Goal: Task Accomplishment & Management: Use online tool/utility

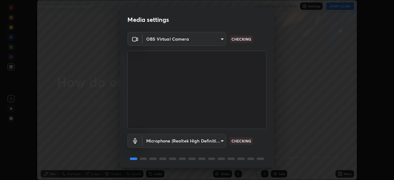
scroll to position [22, 0]
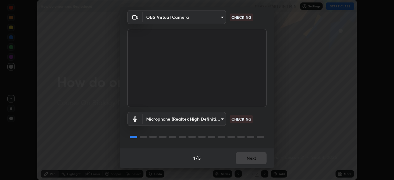
click at [213, 120] on body "Erase all How do organisms Reproduce? CLASS STARTS IN 1 MIN Settings START CLAS…" at bounding box center [197, 90] width 394 height 180
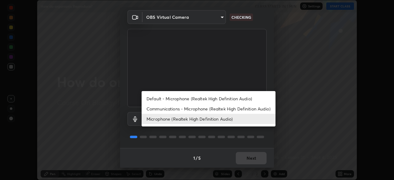
click at [236, 109] on li "Communications - Microphone (Realtek High Definition Audio)" at bounding box center [208, 109] width 134 height 10
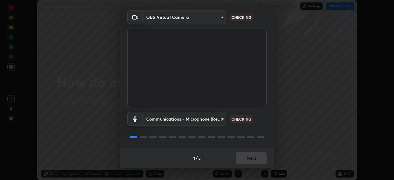
type input "communications"
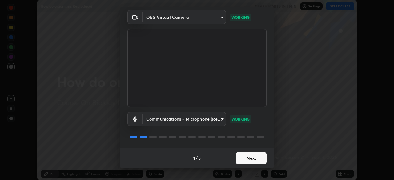
click at [254, 159] on button "Next" at bounding box center [251, 158] width 31 height 12
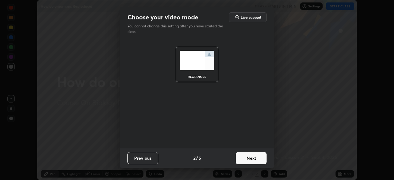
scroll to position [0, 0]
click at [254, 159] on button "Next" at bounding box center [251, 158] width 31 height 12
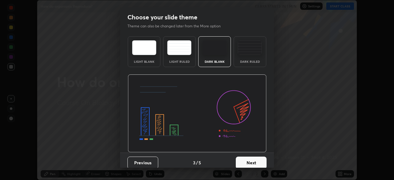
click at [254, 160] on button "Next" at bounding box center [251, 163] width 31 height 12
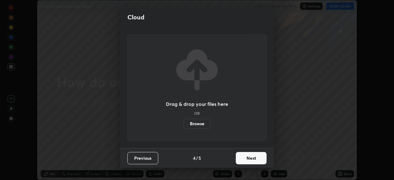
click at [255, 161] on button "Next" at bounding box center [251, 158] width 31 height 12
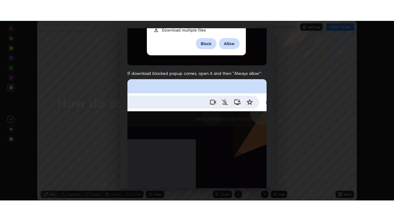
scroll to position [147, 0]
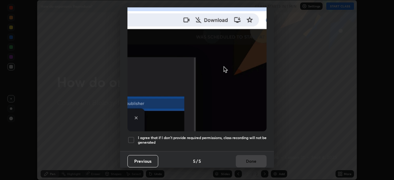
click at [248, 135] on h5 "I agree that if I don't provide required permissions, class recording will not …" at bounding box center [202, 140] width 129 height 10
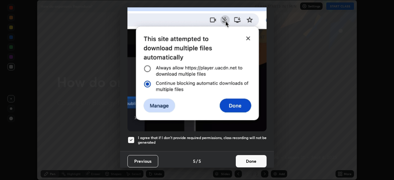
click at [250, 158] on button "Done" at bounding box center [251, 161] width 31 height 12
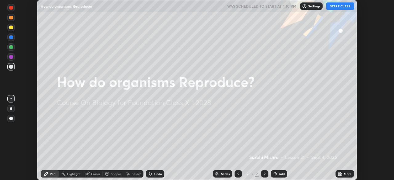
click at [339, 175] on icon at bounding box center [339, 175] width 2 height 2
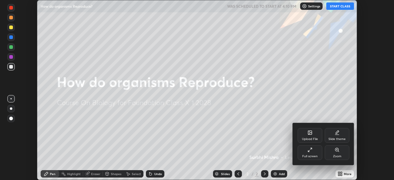
click at [311, 152] on icon at bounding box center [309, 149] width 5 height 5
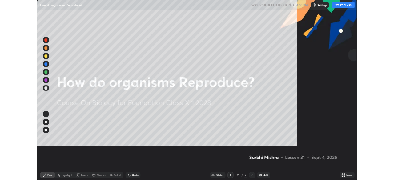
scroll to position [221, 394]
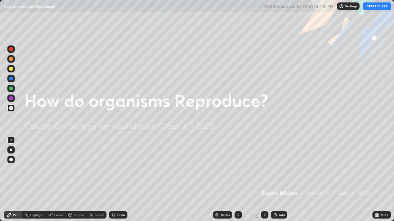
click at [372, 7] on button "START CLASS" at bounding box center [377, 5] width 28 height 7
click at [276, 180] on img at bounding box center [274, 215] width 5 height 5
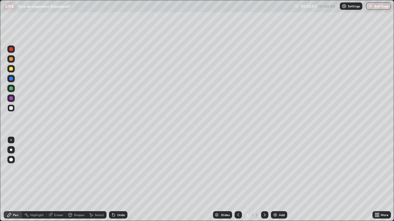
click at [11, 69] on div at bounding box center [11, 69] width 4 height 4
click at [112, 180] on icon at bounding box center [113, 215] width 2 height 2
click at [113, 180] on icon at bounding box center [113, 215] width 2 height 2
click at [112, 180] on icon at bounding box center [113, 215] width 2 height 2
click at [115, 180] on div "Undo" at bounding box center [118, 215] width 18 height 7
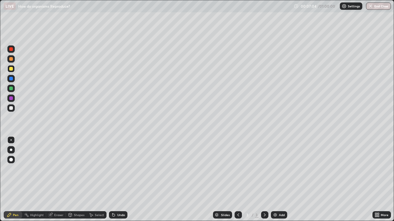
click at [114, 180] on icon at bounding box center [113, 215] width 5 height 5
click at [113, 180] on icon at bounding box center [113, 215] width 2 height 2
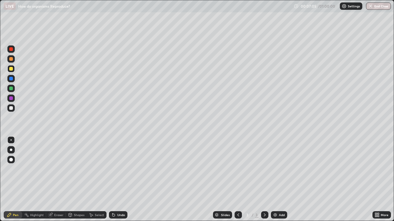
click at [113, 180] on icon at bounding box center [113, 215] width 5 height 5
click at [116, 180] on div "Undo" at bounding box center [118, 215] width 18 height 7
click at [117, 180] on div "Undo" at bounding box center [121, 215] width 8 height 3
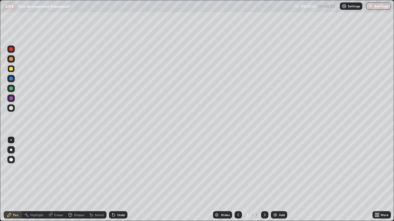
click at [115, 180] on div "Undo" at bounding box center [118, 215] width 18 height 7
click at [116, 180] on div "Undo" at bounding box center [118, 215] width 18 height 7
click at [117, 180] on div "Undo" at bounding box center [121, 215] width 8 height 3
click at [117, 180] on div "Undo" at bounding box center [118, 215] width 18 height 7
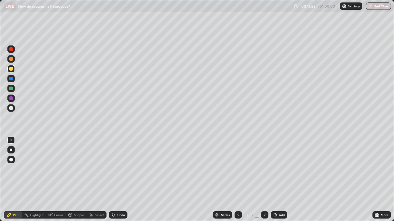
click at [115, 180] on div "Undo" at bounding box center [118, 215] width 18 height 7
click at [120, 180] on div "Undo" at bounding box center [118, 215] width 18 height 7
click at [122, 180] on div "Undo" at bounding box center [118, 215] width 18 height 7
click at [121, 180] on div "Undo" at bounding box center [118, 215] width 18 height 7
click at [120, 180] on div "Undo" at bounding box center [121, 215] width 8 height 3
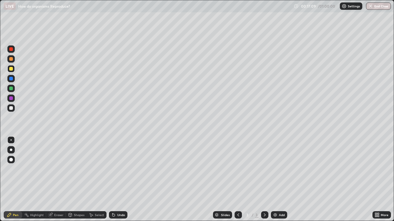
click at [276, 180] on img at bounding box center [274, 215] width 5 height 5
click at [11, 79] on div at bounding box center [11, 79] width 4 height 4
click at [10, 60] on div at bounding box center [11, 59] width 4 height 4
click at [11, 108] on div at bounding box center [11, 108] width 4 height 4
click at [10, 59] on div at bounding box center [11, 59] width 4 height 4
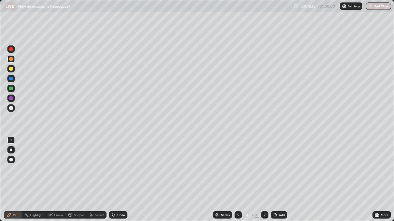
click at [11, 68] on div at bounding box center [11, 69] width 4 height 4
click at [12, 99] on div at bounding box center [11, 99] width 4 height 4
click at [11, 98] on div at bounding box center [11, 99] width 4 height 4
click at [10, 109] on div at bounding box center [11, 108] width 4 height 4
click at [276, 180] on img at bounding box center [274, 215] width 5 height 5
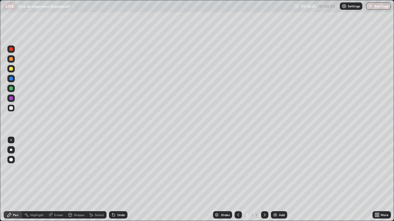
click at [115, 180] on icon at bounding box center [113, 215] width 5 height 5
click at [116, 180] on div "Undo" at bounding box center [118, 215] width 18 height 7
click at [115, 180] on icon at bounding box center [113, 215] width 5 height 5
click at [11, 69] on div at bounding box center [11, 69] width 4 height 4
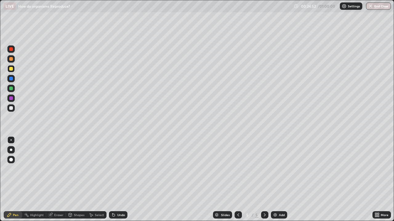
click at [11, 70] on div at bounding box center [11, 69] width 4 height 4
click at [11, 110] on div at bounding box center [11, 108] width 4 height 4
click at [11, 80] on div at bounding box center [11, 79] width 4 height 4
click at [12, 89] on div at bounding box center [11, 89] width 4 height 4
click at [12, 60] on div at bounding box center [11, 59] width 4 height 4
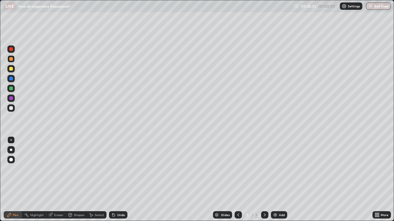
click at [11, 50] on div at bounding box center [11, 49] width 4 height 4
click at [13, 109] on div at bounding box center [11, 108] width 4 height 4
click at [117, 180] on div "Undo" at bounding box center [121, 215] width 8 height 3
click at [119, 180] on div "Undo" at bounding box center [118, 215] width 18 height 7
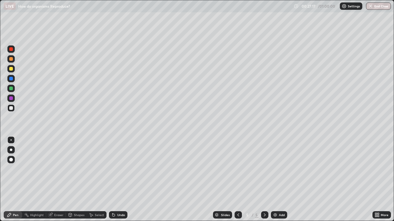
click at [118, 180] on div "Undo" at bounding box center [118, 215] width 18 height 7
click at [119, 180] on div "Undo" at bounding box center [118, 215] width 18 height 7
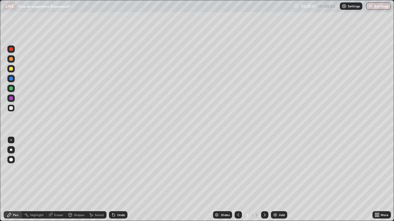
click at [272, 180] on img at bounding box center [274, 215] width 5 height 5
click at [12, 80] on div at bounding box center [11, 79] width 4 height 4
click at [10, 71] on div at bounding box center [10, 68] width 7 height 7
click at [117, 180] on div "Undo" at bounding box center [121, 215] width 8 height 3
click at [116, 180] on div "Undo" at bounding box center [118, 215] width 18 height 7
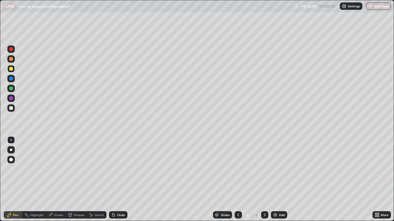
click at [116, 180] on div "Undo" at bounding box center [118, 215] width 18 height 7
click at [115, 180] on div "Undo" at bounding box center [118, 215] width 18 height 7
click at [114, 180] on div "Undo" at bounding box center [116, 215] width 21 height 12
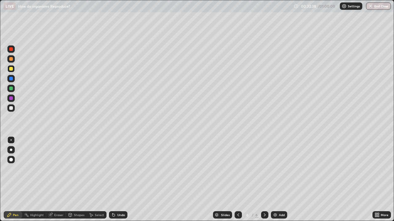
click at [114, 180] on div "Undo" at bounding box center [116, 215] width 21 height 12
click at [113, 180] on div "Undo" at bounding box center [116, 215] width 21 height 12
click at [112, 180] on icon at bounding box center [113, 215] width 2 height 2
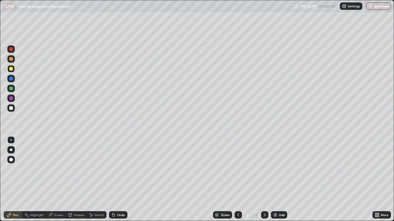
click at [113, 180] on icon at bounding box center [113, 215] width 2 height 2
click at [114, 180] on icon at bounding box center [113, 215] width 5 height 5
click at [114, 180] on icon at bounding box center [113, 215] width 2 height 2
click at [114, 180] on icon at bounding box center [113, 215] width 5 height 5
click at [113, 180] on icon at bounding box center [113, 215] width 5 height 5
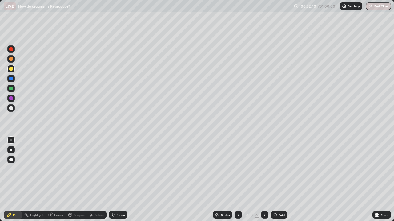
click at [113, 180] on icon at bounding box center [113, 215] width 2 height 2
click at [114, 180] on icon at bounding box center [113, 215] width 5 height 5
click at [115, 180] on icon at bounding box center [113, 215] width 5 height 5
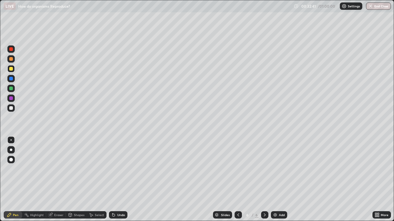
click at [115, 180] on div "Undo" at bounding box center [118, 215] width 18 height 7
click at [114, 180] on icon at bounding box center [113, 215] width 5 height 5
click at [114, 180] on div "Undo" at bounding box center [118, 215] width 18 height 7
click at [11, 90] on div at bounding box center [11, 89] width 4 height 4
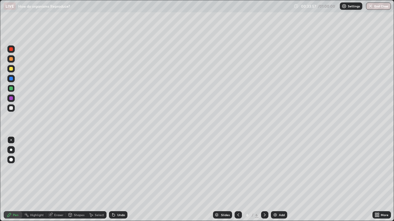
click at [12, 59] on div at bounding box center [11, 59] width 4 height 4
click at [11, 80] on div at bounding box center [11, 79] width 4 height 4
click at [11, 69] on div at bounding box center [11, 69] width 4 height 4
click at [274, 180] on img at bounding box center [274, 215] width 5 height 5
click at [118, 180] on div "Undo" at bounding box center [121, 215] width 8 height 3
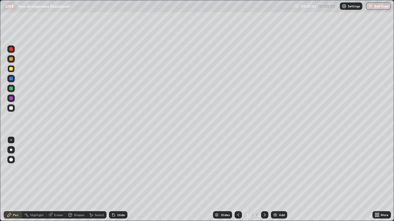
click at [114, 180] on icon at bounding box center [113, 215] width 5 height 5
click at [116, 180] on div "Undo" at bounding box center [118, 215] width 18 height 7
click at [11, 99] on div at bounding box center [11, 99] width 4 height 4
click at [10, 69] on div at bounding box center [11, 69] width 4 height 4
click at [9, 70] on div at bounding box center [10, 68] width 7 height 7
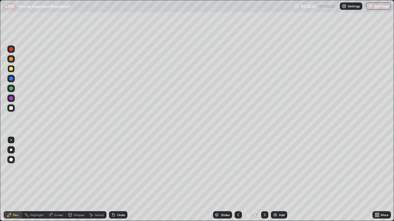
click at [11, 59] on div at bounding box center [11, 59] width 4 height 4
click at [113, 180] on icon at bounding box center [113, 215] width 2 height 2
click at [113, 180] on icon at bounding box center [113, 215] width 5 height 5
click at [113, 180] on icon at bounding box center [113, 215] width 2 height 2
click at [111, 180] on icon at bounding box center [113, 215] width 5 height 5
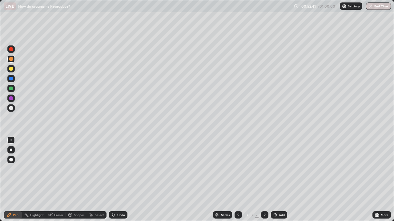
click at [114, 180] on icon at bounding box center [113, 215] width 2 height 2
click at [114, 180] on icon at bounding box center [113, 215] width 5 height 5
click at [111, 180] on div "Undo" at bounding box center [116, 215] width 21 height 12
click at [113, 180] on icon at bounding box center [113, 215] width 5 height 5
click at [113, 180] on icon at bounding box center [113, 215] width 2 height 2
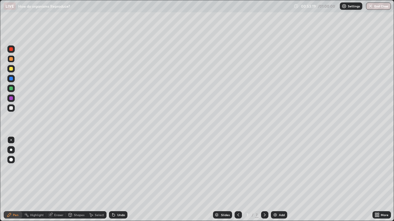
click at [279, 180] on div "Add" at bounding box center [282, 215] width 6 height 3
click at [237, 180] on icon at bounding box center [238, 215] width 5 height 5
click at [12, 78] on div at bounding box center [11, 79] width 4 height 4
click at [11, 79] on div at bounding box center [11, 79] width 4 height 4
click at [115, 180] on icon at bounding box center [113, 215] width 5 height 5
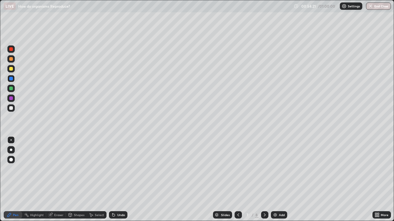
click at [114, 180] on div "Undo" at bounding box center [116, 215] width 21 height 12
click at [10, 71] on div at bounding box center [10, 68] width 7 height 7
click at [118, 180] on div "Undo" at bounding box center [116, 215] width 21 height 12
click at [117, 180] on div "Undo" at bounding box center [118, 215] width 18 height 7
click at [118, 180] on div "Undo" at bounding box center [118, 215] width 18 height 7
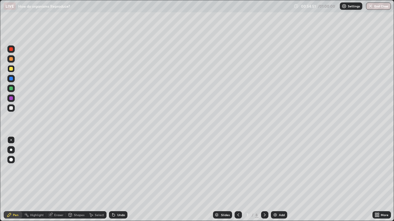
click at [120, 180] on div "Undo" at bounding box center [118, 215] width 18 height 7
click at [119, 180] on div "Undo" at bounding box center [121, 215] width 8 height 3
click at [12, 89] on div at bounding box center [11, 89] width 4 height 4
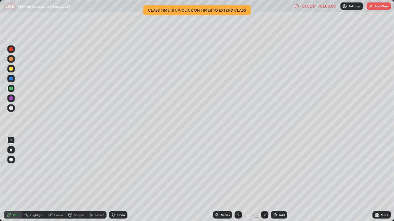
click at [200, 180] on div "Slides 7 / 8 Add" at bounding box center [249, 215] width 245 height 12
click at [202, 180] on div "Slides 7 / 8 Add" at bounding box center [249, 215] width 245 height 12
click at [378, 8] on button "End Class" at bounding box center [378, 5] width 24 height 7
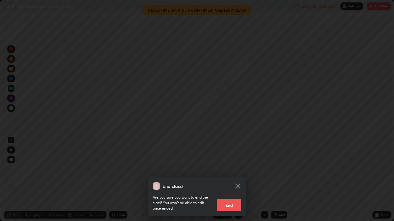
click at [246, 180] on div "End class? Are you sure you want to end the class? You won’t be able to edit on…" at bounding box center [197, 110] width 394 height 221
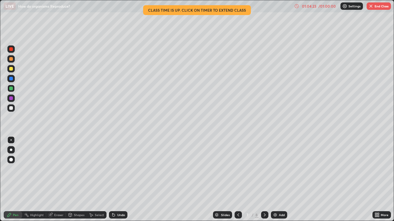
click at [275, 180] on div "Add" at bounding box center [279, 215] width 16 height 7
click at [229, 9] on div "LIVE How do organisms Reproduce?" at bounding box center [148, 6] width 288 height 12
click at [203, 12] on div "LIVE How do organisms Reproduce?" at bounding box center [148, 6] width 288 height 12
click at [218, 11] on div "LIVE How do organisms Reproduce?" at bounding box center [148, 6] width 288 height 12
click at [215, 11] on div "LIVE How do organisms Reproduce?" at bounding box center [148, 6] width 288 height 12
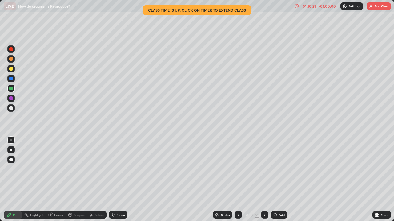
click at [296, 6] on icon at bounding box center [296, 6] width 5 height 5
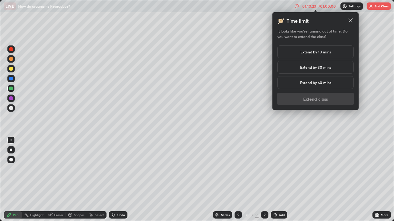
click at [325, 69] on h5 "Extend by 30 mins" at bounding box center [315, 68] width 31 height 6
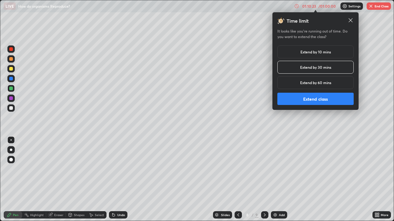
click at [315, 100] on button "Extend class" at bounding box center [315, 99] width 76 height 12
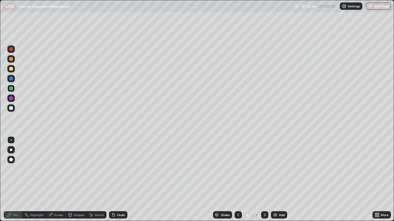
click at [12, 61] on div at bounding box center [10, 58] width 7 height 7
click at [11, 88] on div at bounding box center [11, 89] width 4 height 4
click at [112, 180] on icon at bounding box center [113, 215] width 5 height 5
click at [113, 180] on icon at bounding box center [113, 215] width 2 height 2
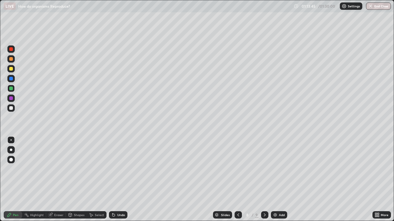
click at [113, 180] on icon at bounding box center [113, 215] width 2 height 2
click at [112, 180] on icon at bounding box center [113, 215] width 2 height 2
click at [10, 69] on div at bounding box center [11, 69] width 4 height 4
click at [274, 180] on img at bounding box center [274, 215] width 5 height 5
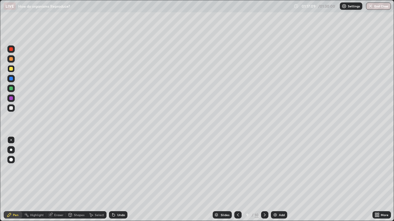
click at [10, 79] on div at bounding box center [11, 79] width 4 height 4
click at [11, 69] on div at bounding box center [11, 69] width 4 height 4
click at [115, 180] on div "Undo" at bounding box center [118, 215] width 18 height 7
click at [12, 97] on div at bounding box center [11, 99] width 4 height 4
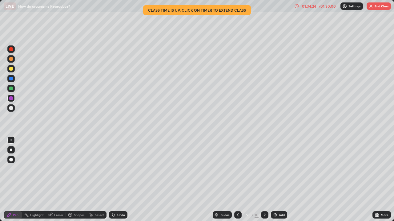
click at [273, 180] on div "Add" at bounding box center [279, 215] width 16 height 7
click at [373, 6] on button "End Class" at bounding box center [378, 5] width 24 height 7
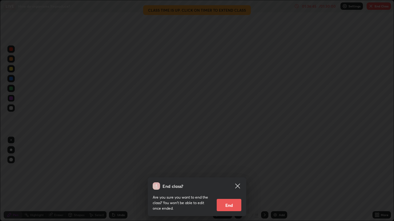
click at [230, 180] on button "End" at bounding box center [228, 205] width 25 height 12
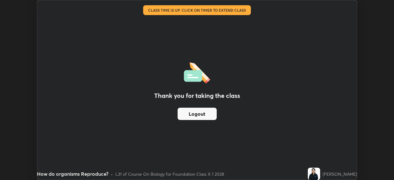
scroll to position [30571, 30357]
